Goal: Check status: Check status

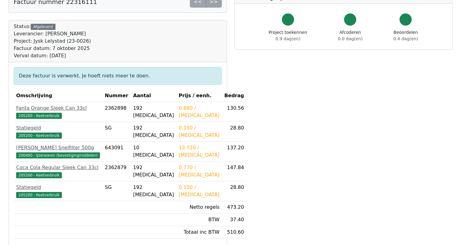
scroll to position [38, 0]
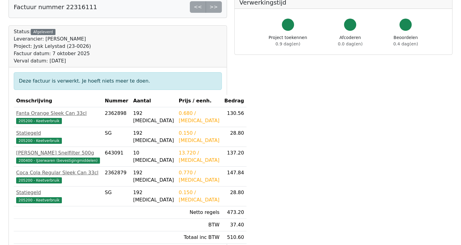
click at [212, 6] on div "<< >>" at bounding box center [206, 7] width 32 height 12
